Goal: Task Accomplishment & Management: Manage account settings

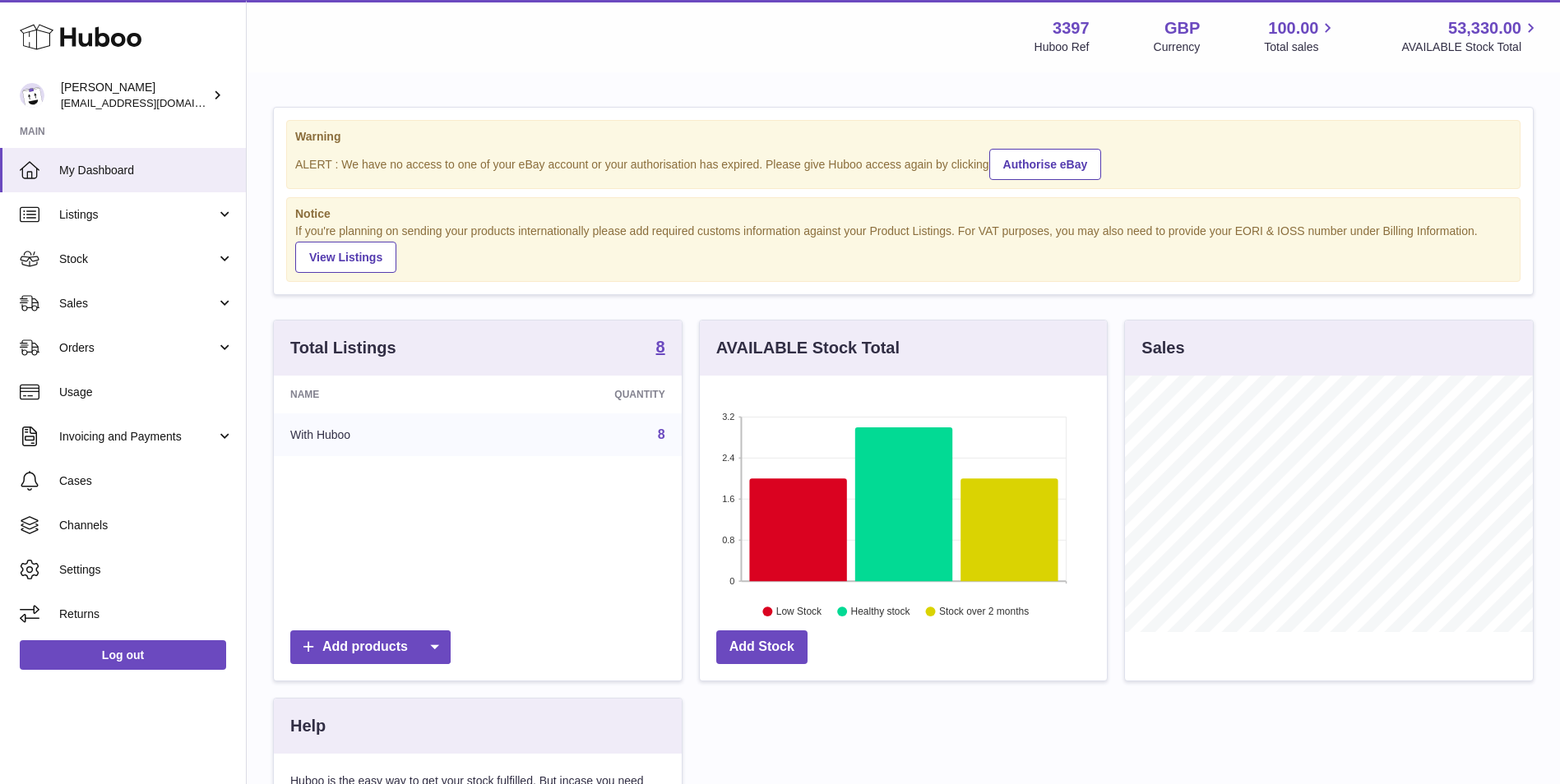
scroll to position [257, 407]
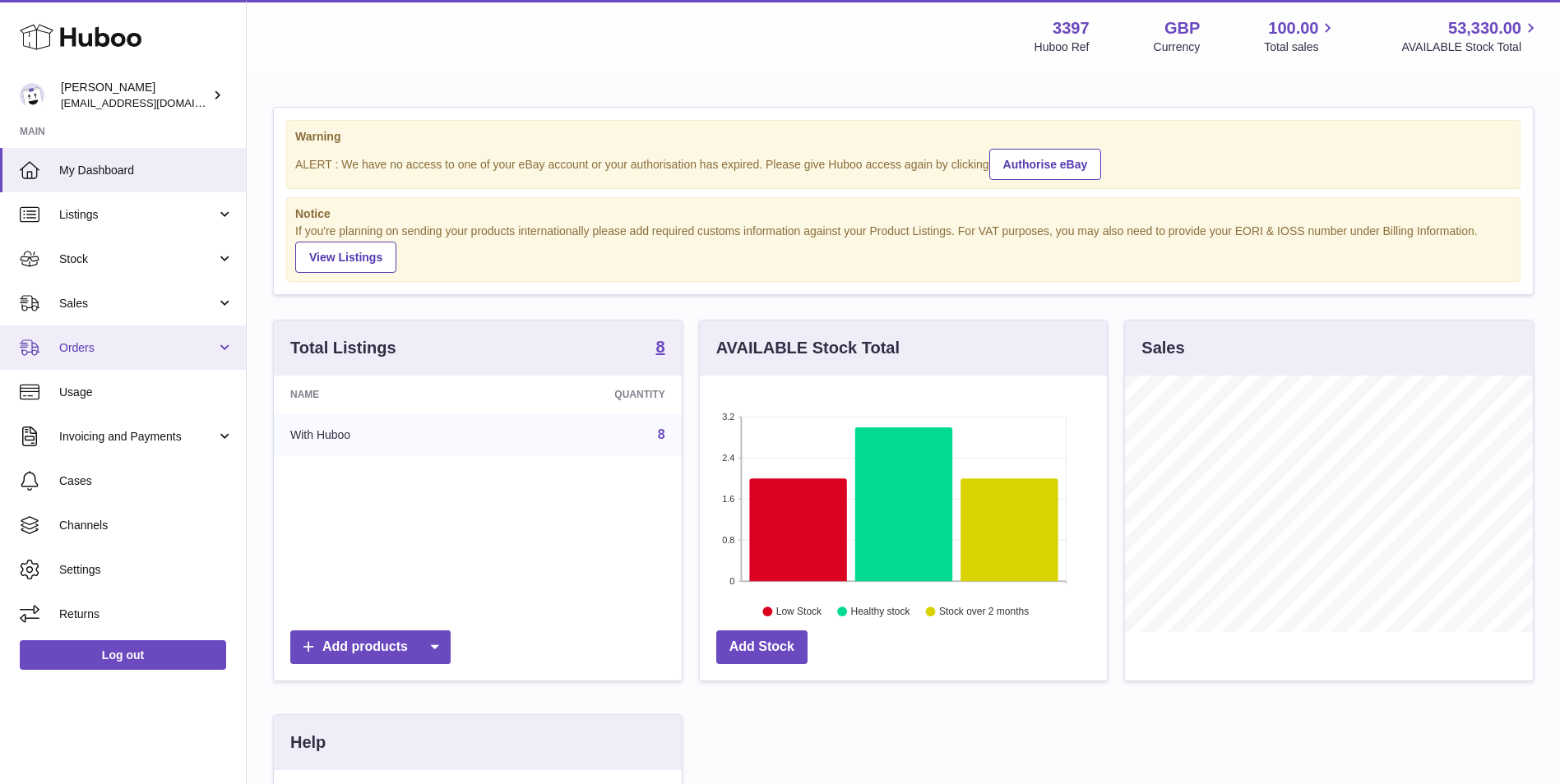
click at [131, 350] on span "Orders" at bounding box center [138, 348] width 157 height 15
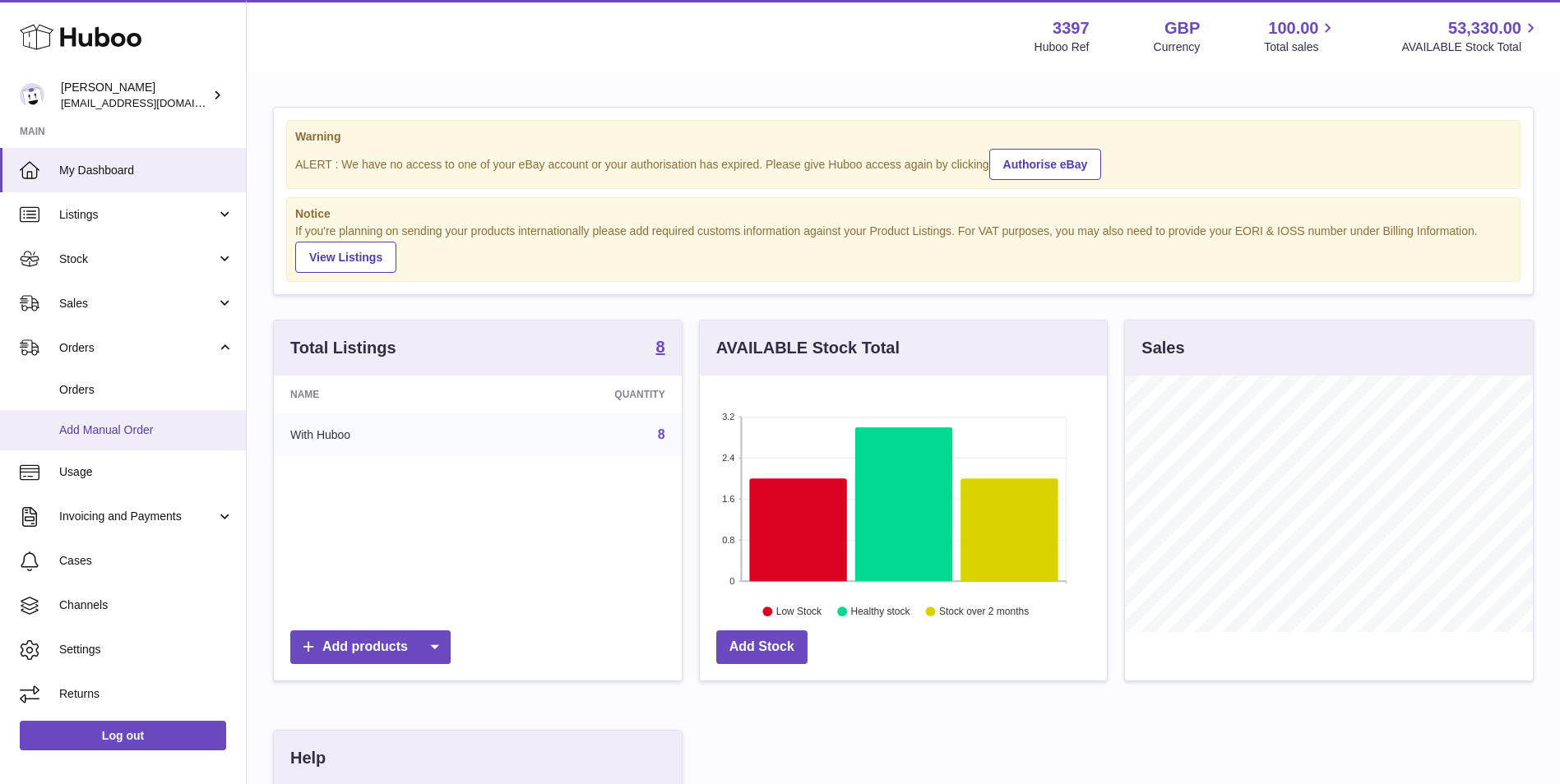
click at [111, 423] on span "Add Manual Order" at bounding box center [146, 429] width 174 height 15
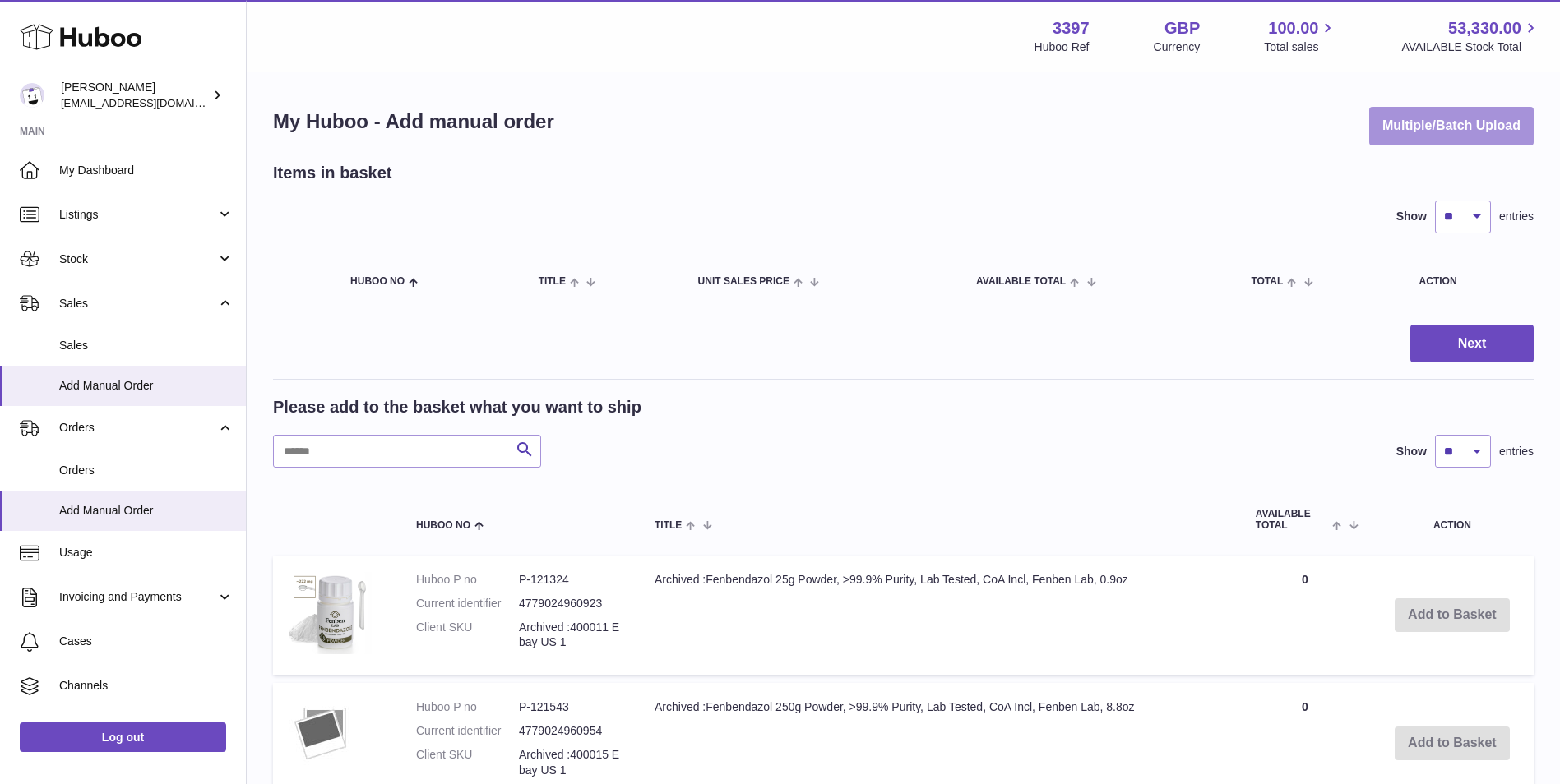
click at [1462, 129] on button "Multiple/Batch Upload" at bounding box center [1451, 125] width 165 height 38
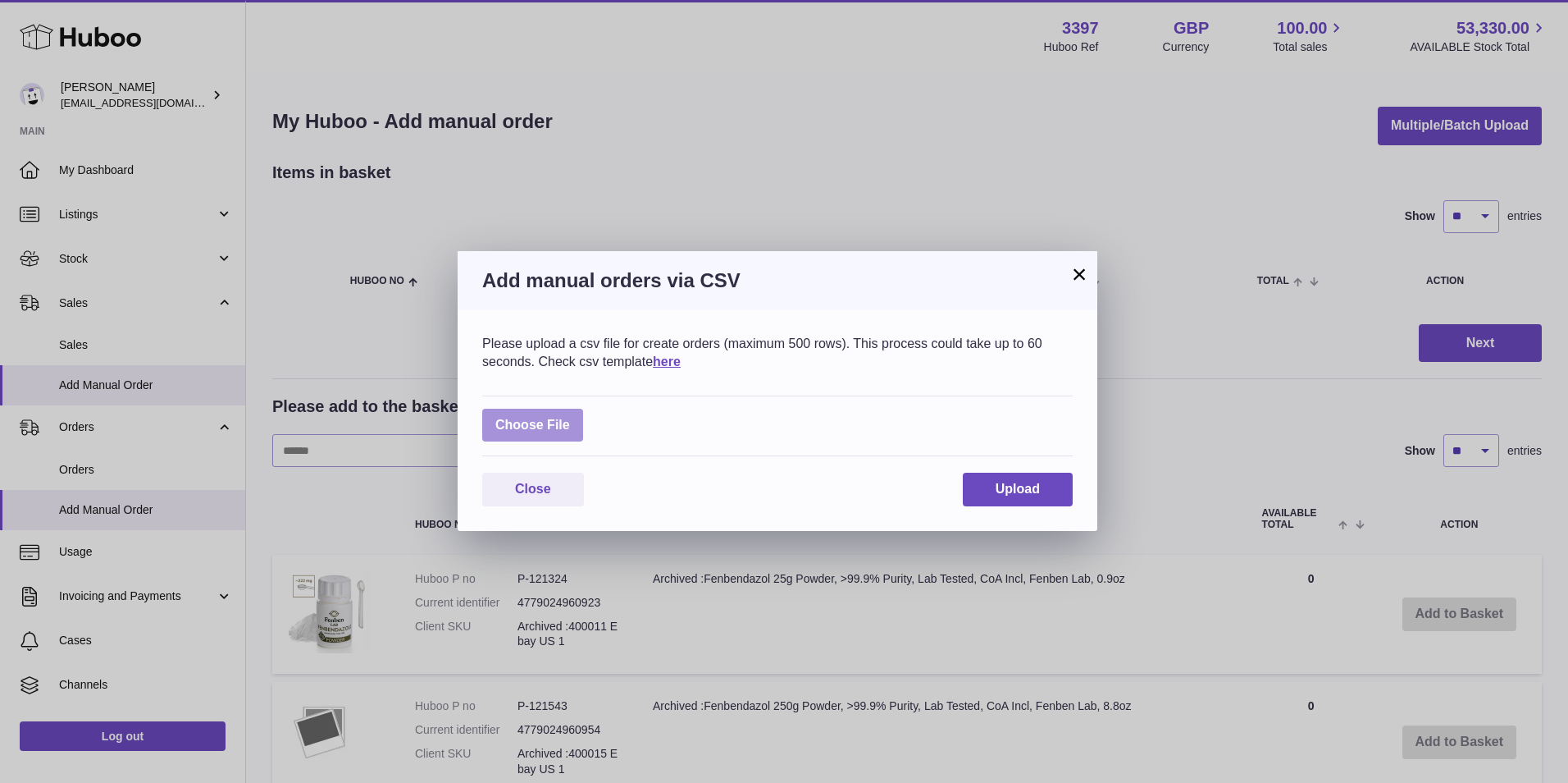
click at [543, 426] on label at bounding box center [532, 426] width 101 height 34
click at [570, 418] on input "file" at bounding box center [570, 417] width 1 height 1
type input "**********"
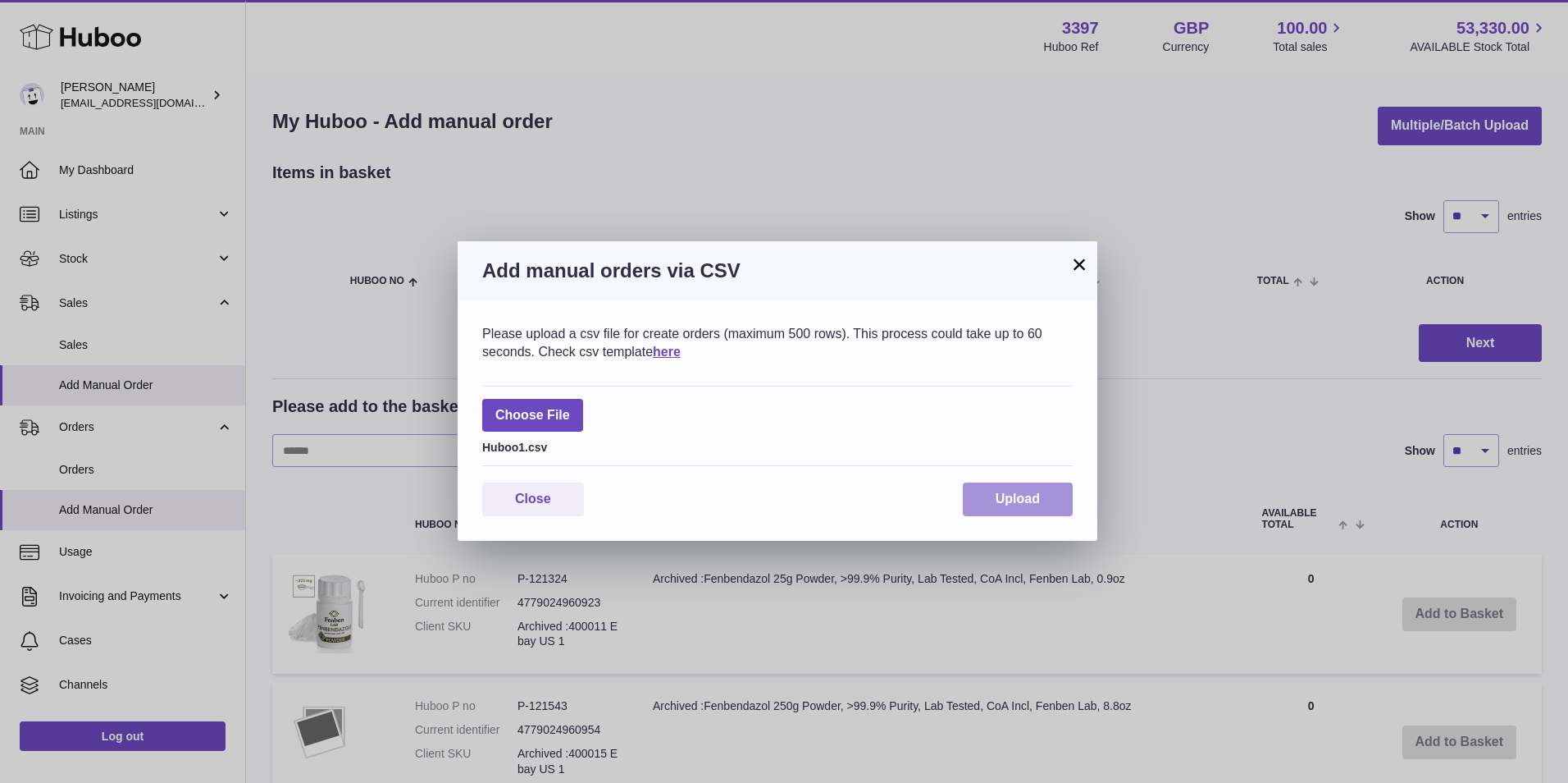
click at [1026, 510] on button "Upload" at bounding box center [1017, 499] width 110 height 34
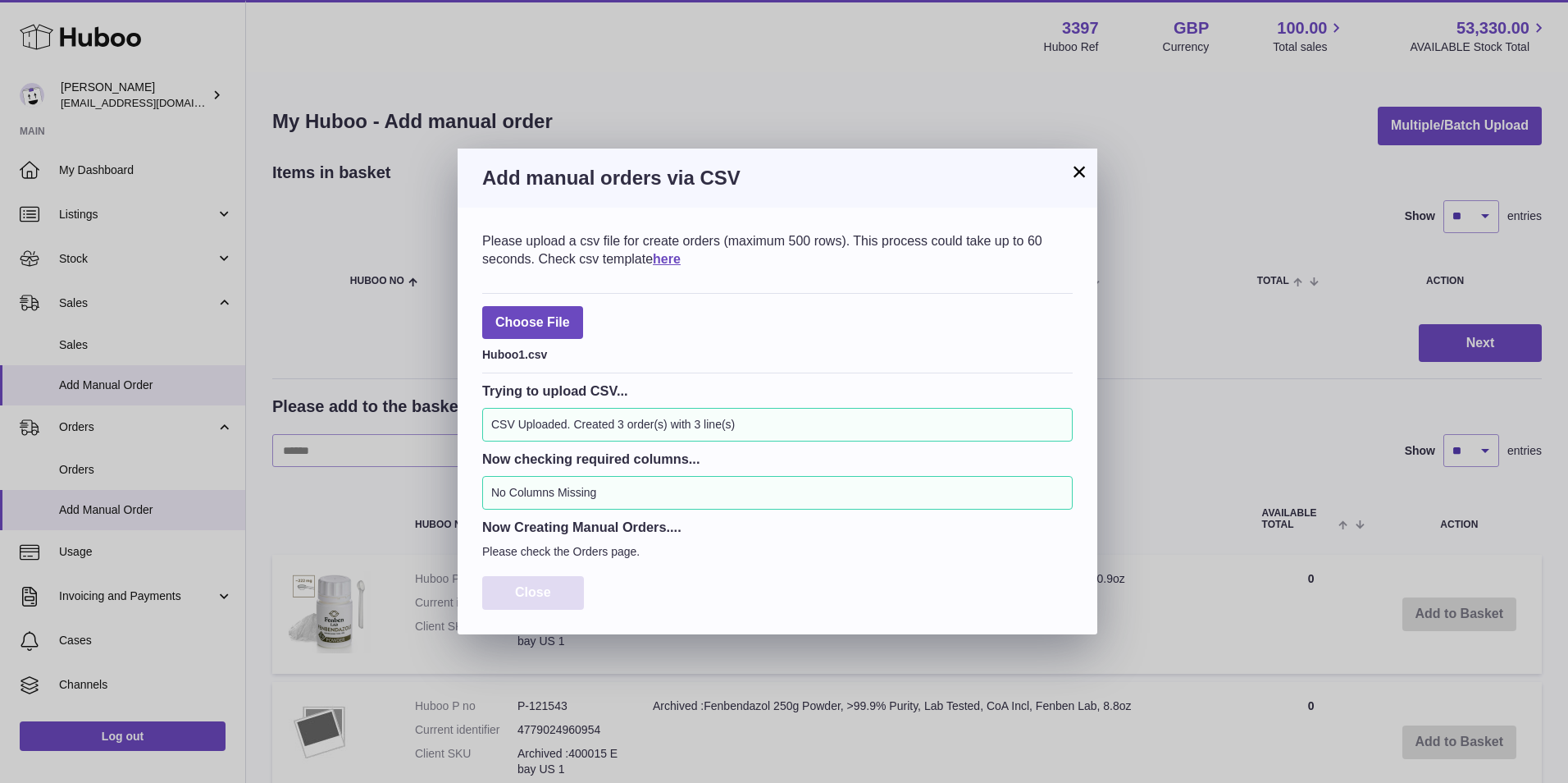
click at [515, 594] on span "Close" at bounding box center [533, 592] width 36 height 14
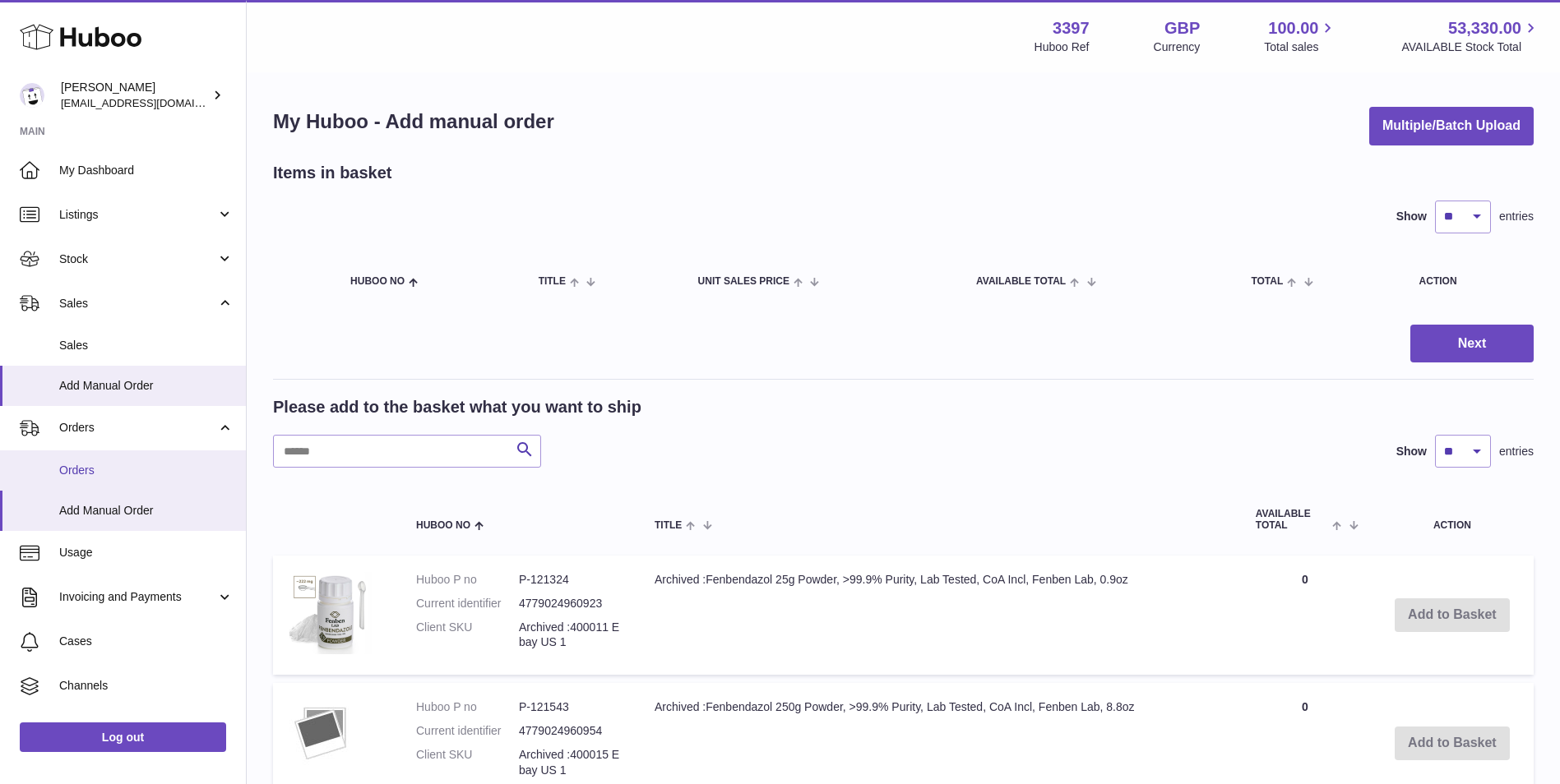
click at [69, 472] on span "Orders" at bounding box center [146, 469] width 174 height 15
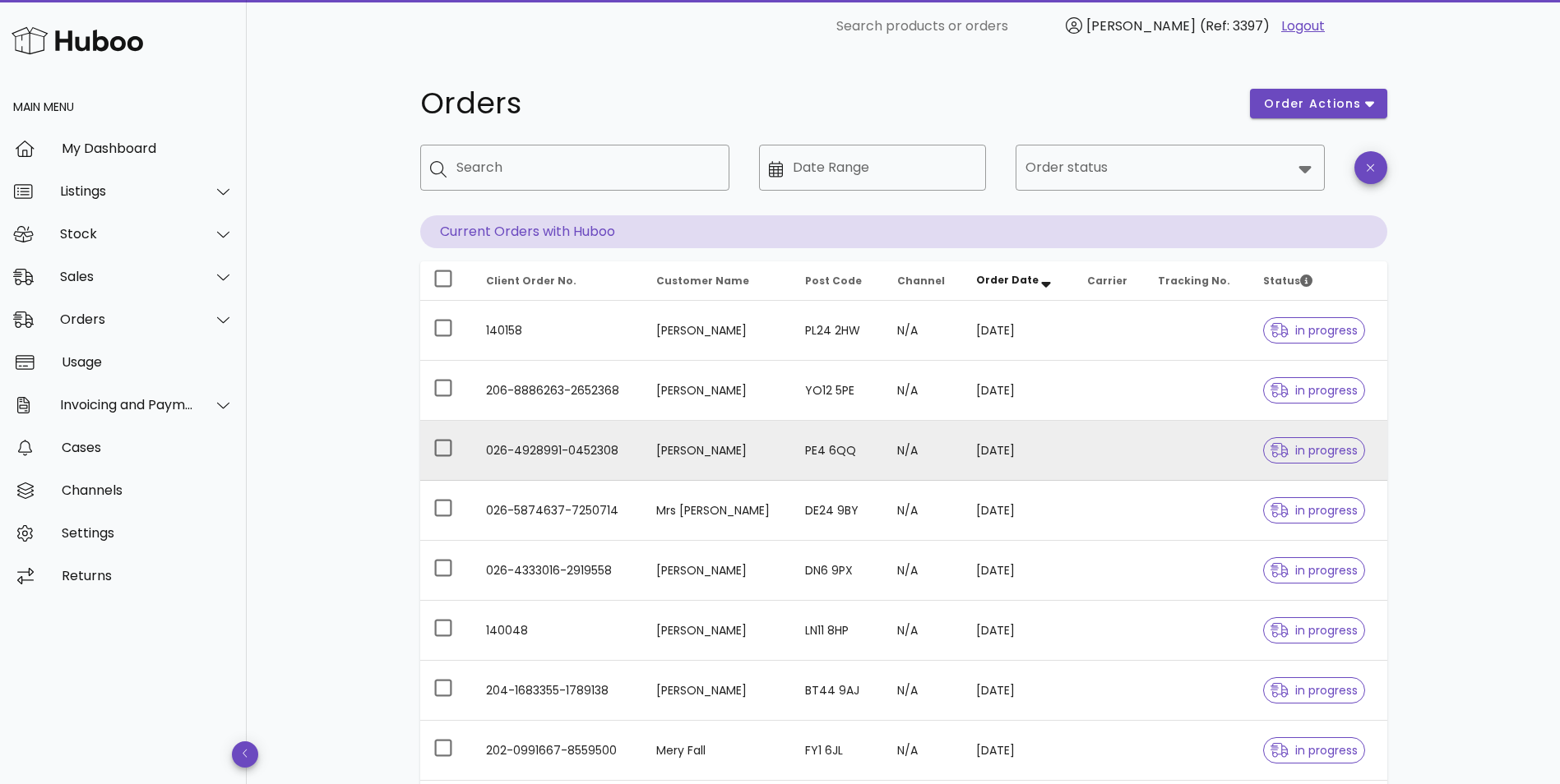
click at [725, 452] on td "Deirdre McCumiskey" at bounding box center [717, 451] width 148 height 60
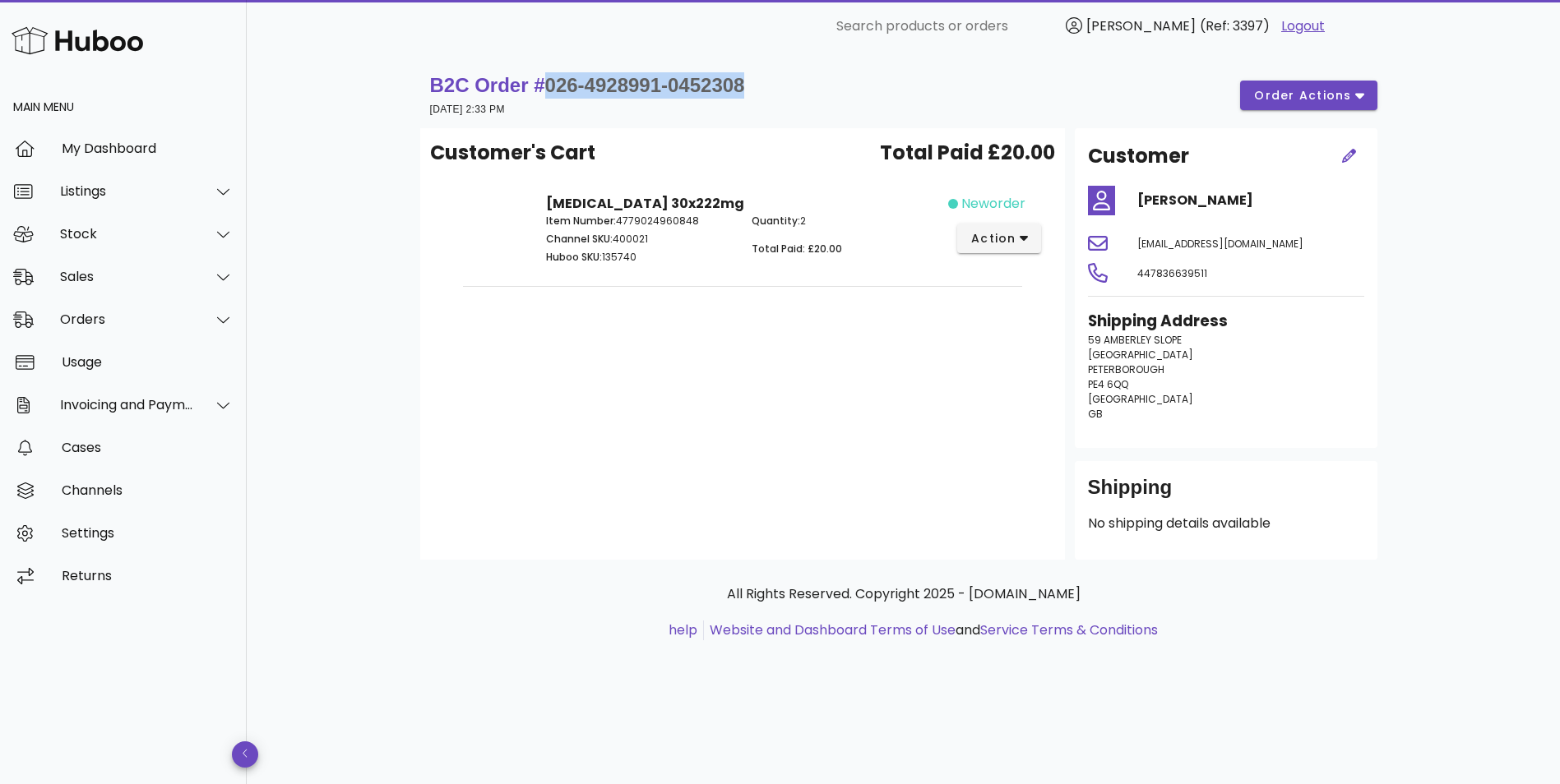
drag, startPoint x: 746, startPoint y: 89, endPoint x: 540, endPoint y: 95, distance: 206.1
click at [540, 95] on div "B2C Order # 026-4928991-0452308 28 August 2025 at 2:33 PM order actions" at bounding box center [903, 95] width 947 height 46
copy span "026-4928991-0452308"
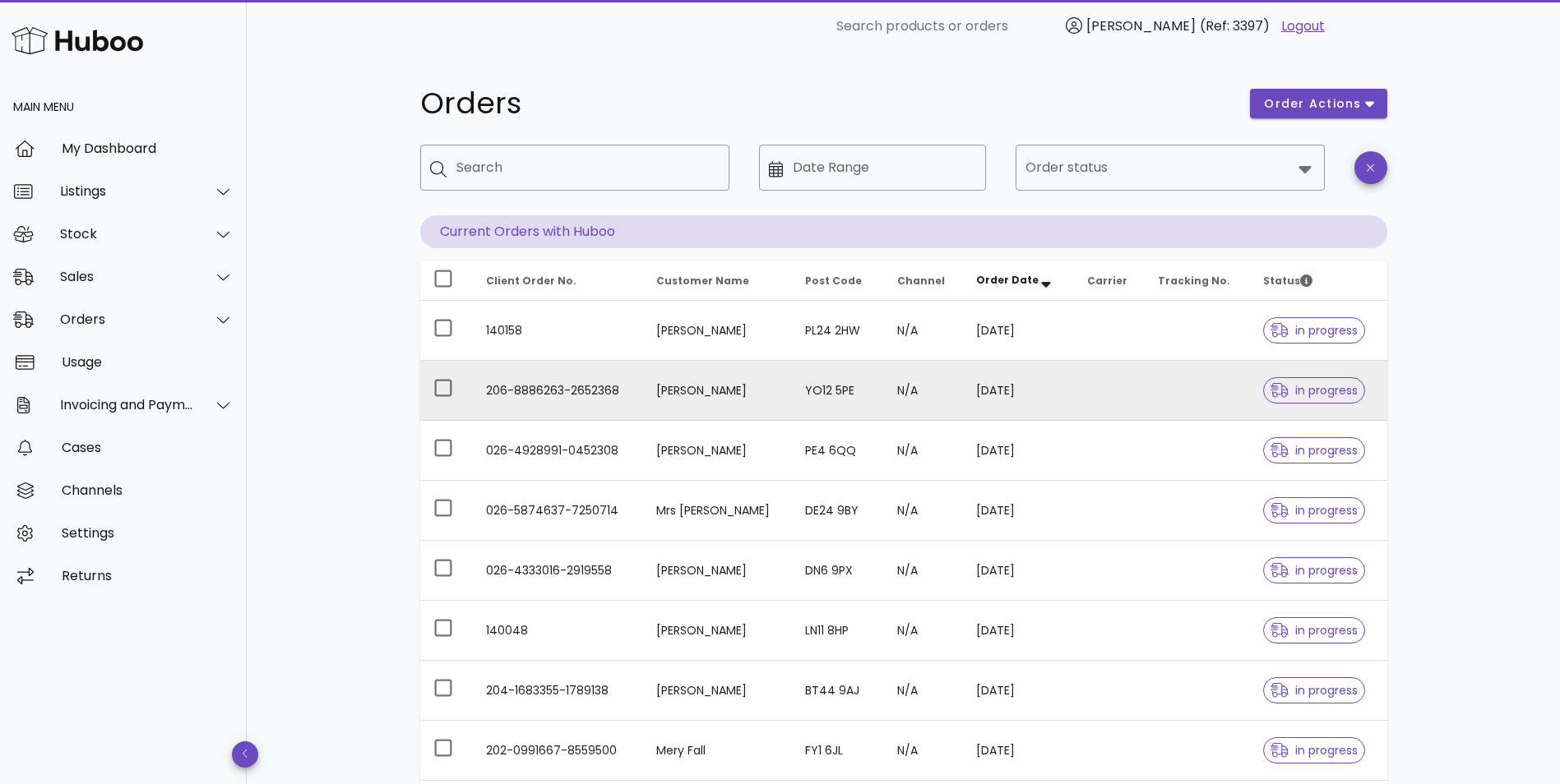
click at [680, 387] on td "Alan Gray" at bounding box center [717, 390] width 148 height 60
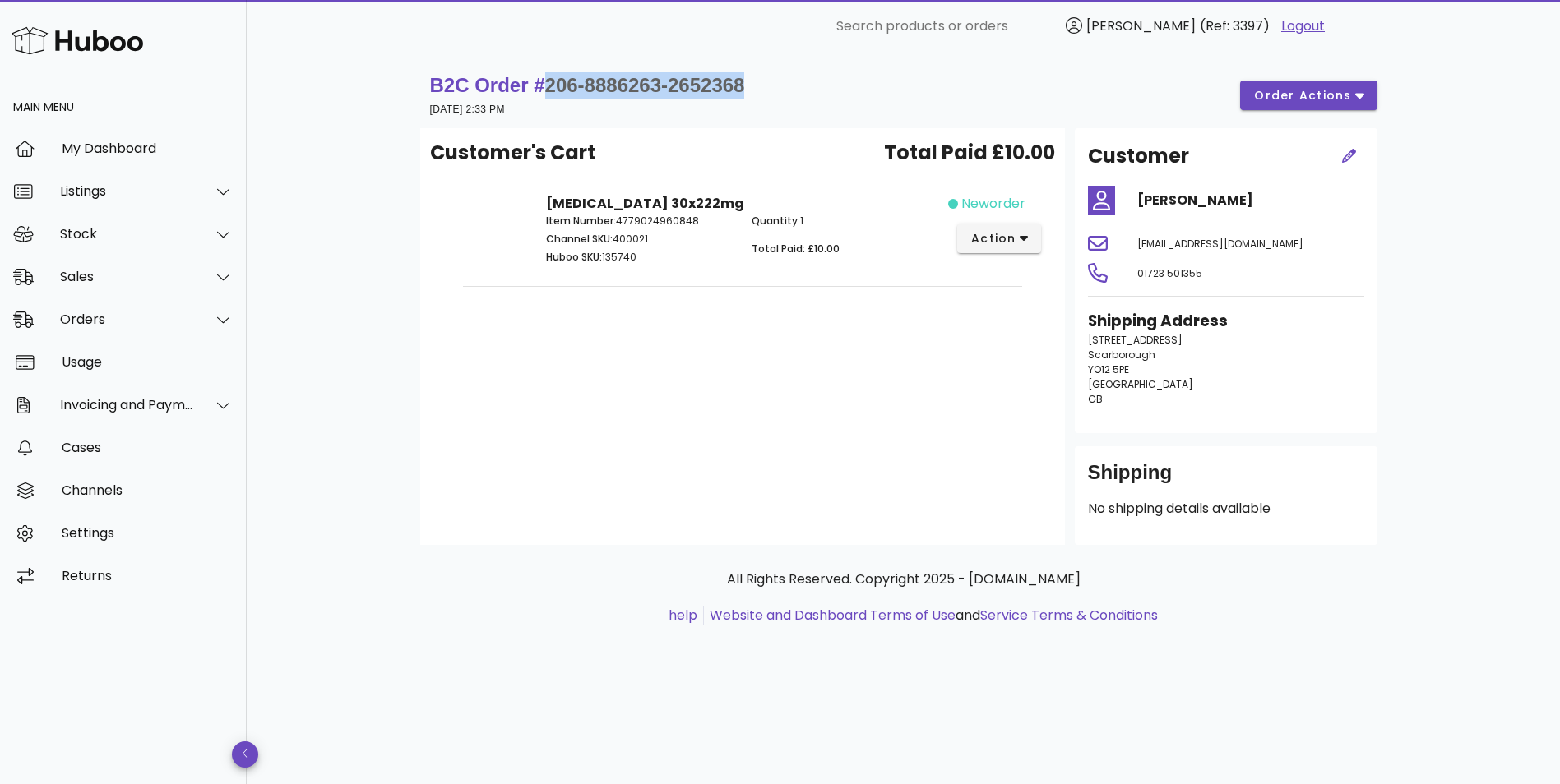
drag, startPoint x: 762, startPoint y: 84, endPoint x: 539, endPoint y: 87, distance: 223.0
click at [539, 87] on div "B2C Order # 206-8886263-2652368 28 August 2025 at 2:33 PM order actions" at bounding box center [903, 95] width 947 height 46
click at [838, 77] on div "B2C Order # 206-8886263-2652368 28 August 2025 at 2:33 PM order actions" at bounding box center [903, 95] width 947 height 46
drag, startPoint x: 777, startPoint y: 86, endPoint x: 543, endPoint y: 85, distance: 234.0
click at [543, 85] on div "B2C Order # 206-8886263-2652368 28 August 2025 at 2:33 PM order actions" at bounding box center [903, 95] width 947 height 46
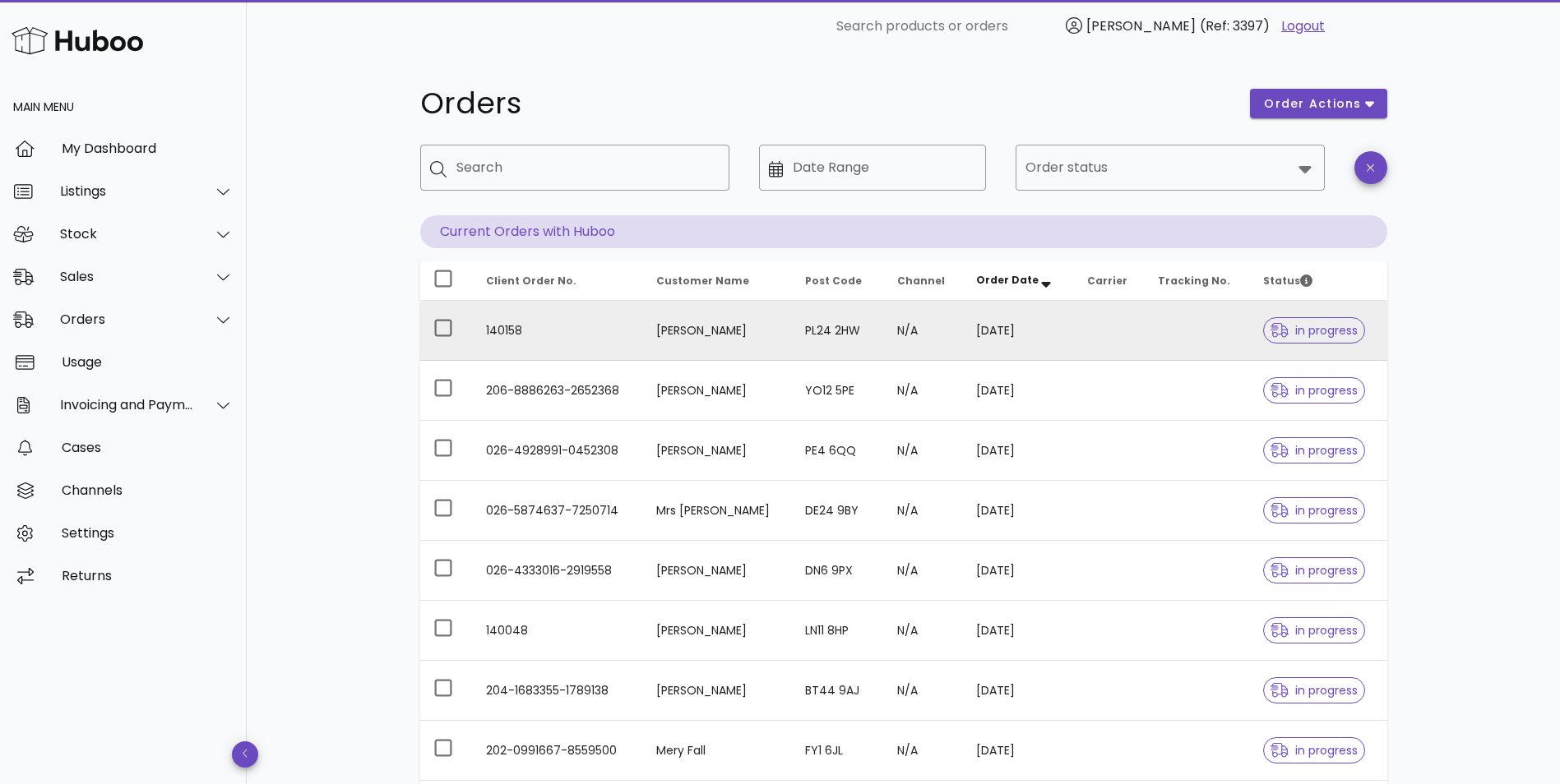
click at [709, 333] on td "Kath Hodge" at bounding box center [717, 330] width 148 height 60
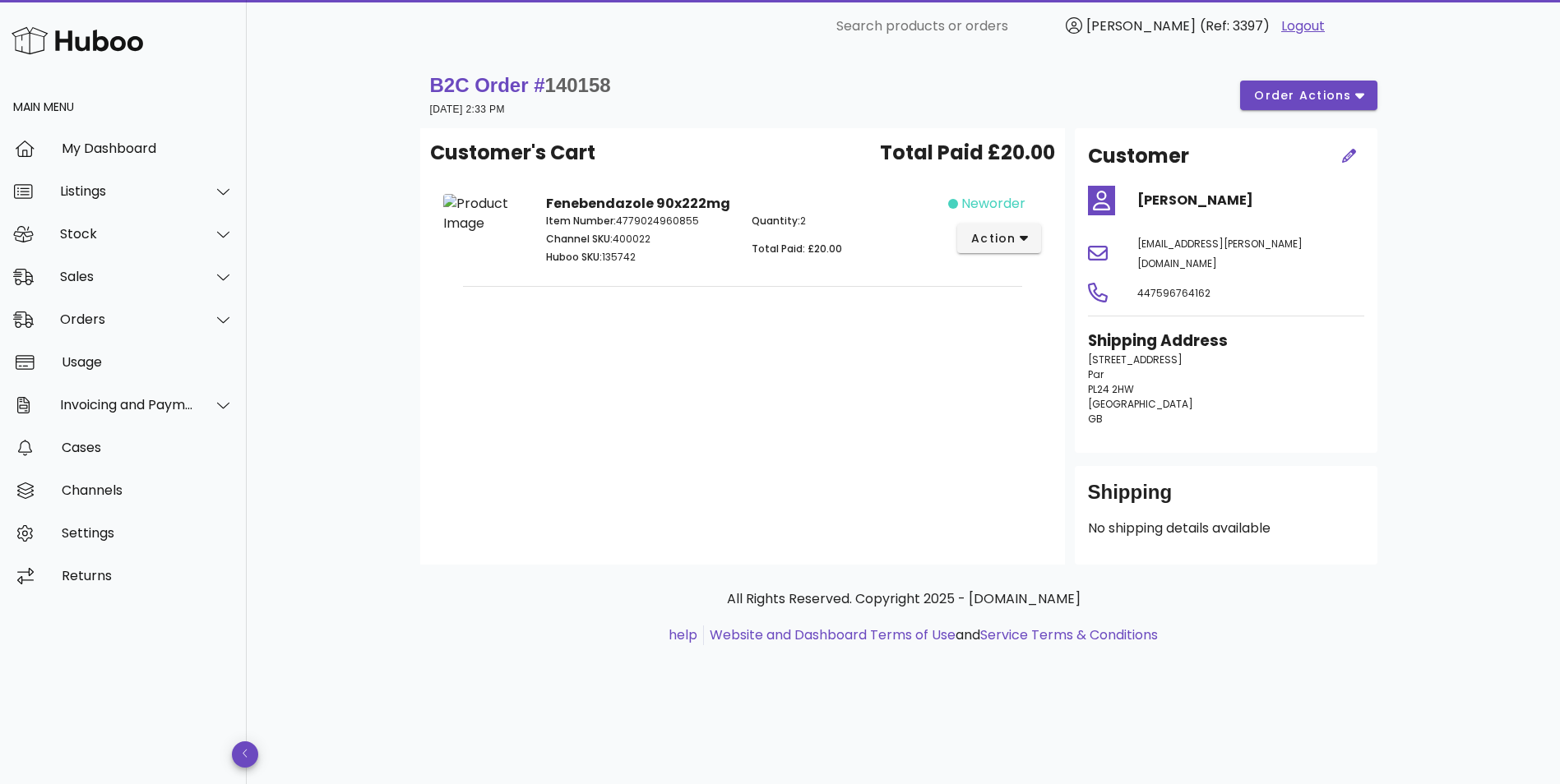
click at [571, 83] on span "140158" at bounding box center [578, 85] width 66 height 22
copy span "140158"
